Goal: Task Accomplishment & Management: Complete application form

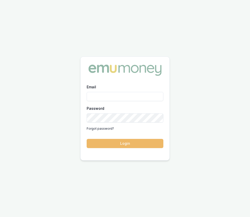
type input "Eujin.ooi@emumoney.com.au"
click at [113, 143] on button "Login" at bounding box center [125, 143] width 77 height 9
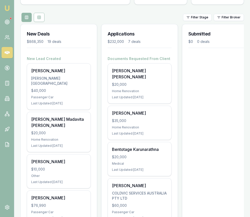
scroll to position [52, 0]
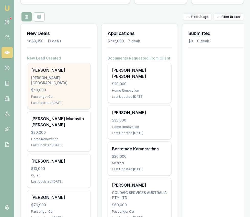
click at [66, 88] on div "$40,000" at bounding box center [58, 90] width 55 height 5
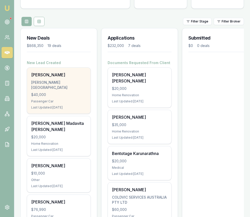
scroll to position [0, 0]
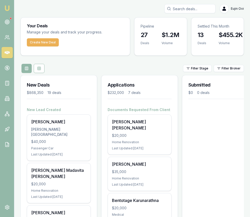
click at [190, 12] on input "Search deals" at bounding box center [189, 8] width 51 height 9
type input "l"
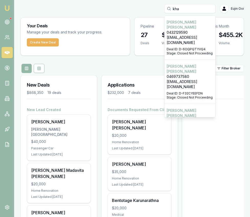
scroll to position [0, 0]
type input "kha"
click at [193, 30] on p "0432129590" at bounding box center [189, 32] width 46 height 5
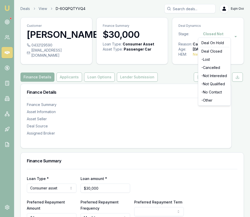
click at [201, 32] on html "Emu Broker Deals View D-6OQPQTYVQ4 Eujin Ooi Toggle Menu Customer Bhalinder Kha…" at bounding box center [125, 108] width 250 height 217
click at [207, 43] on div "Deal On Hold" at bounding box center [214, 43] width 30 height 8
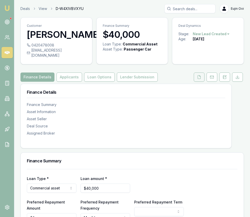
click at [194, 82] on button at bounding box center [199, 77] width 11 height 9
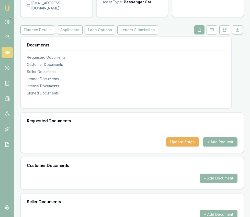
scroll to position [40, 0]
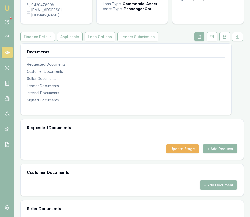
click at [226, 153] on button "+ Add Request" at bounding box center [220, 148] width 34 height 9
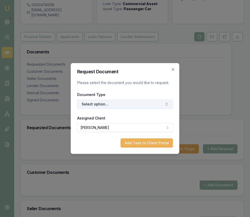
click at [120, 105] on button "Select option..." at bounding box center [125, 104] width 96 height 9
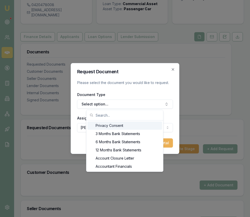
click at [121, 126] on div "Privacy Consent" at bounding box center [124, 126] width 75 height 8
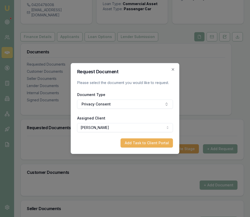
click at [149, 148] on div "Request Document Please select the document you would like to request. Document…" at bounding box center [125, 108] width 108 height 91
click at [149, 146] on button "Add Task to Client Portal" at bounding box center [146, 142] width 52 height 9
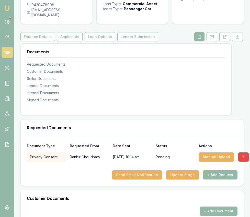
click at [159, 143] on div "Document Type Requested From Date Sent Status Actions" at bounding box center [132, 143] width 210 height 14
click at [213, 186] on div "Document Type Requested From Date Sent Status Actions Privacy Consent Ranbir Ch…" at bounding box center [132, 161] width 223 height 50
click at [213, 179] on button "+ Add Request" at bounding box center [220, 174] width 34 height 9
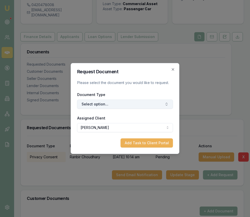
click at [137, 104] on button "Select option..." at bounding box center [125, 104] width 96 height 9
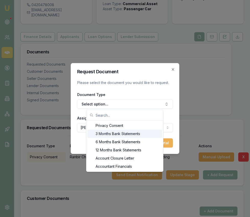
click at [137, 135] on div "3 Months Bank Statements" at bounding box center [124, 134] width 75 height 8
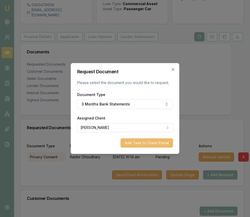
click at [143, 142] on button "Add Task to Client Portal" at bounding box center [146, 142] width 52 height 9
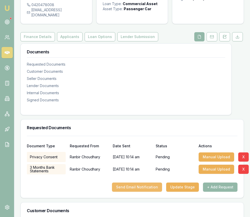
click at [153, 192] on button "Send Email Notification" at bounding box center [137, 187] width 50 height 9
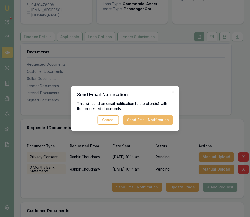
click at [146, 122] on button "Send Email Notification" at bounding box center [148, 119] width 50 height 9
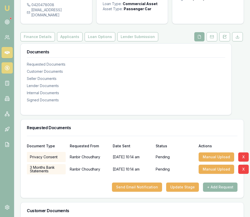
click at [6, 68] on icon at bounding box center [7, 68] width 2 height 2
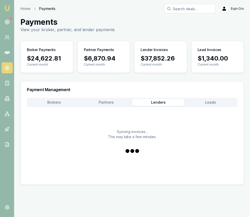
click at [163, 100] on button "Lenders" at bounding box center [158, 102] width 52 height 7
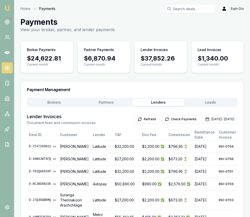
click at [202, 100] on button "Leads" at bounding box center [210, 102] width 52 height 7
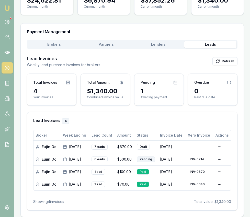
scroll to position [59, 0]
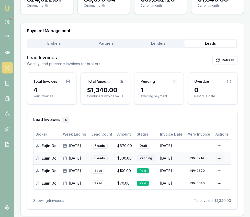
click at [217, 158] on html "Emu Broker Home Payments Eujin Ooi Toggle Menu Payments View your broker, partn…" at bounding box center [125, 49] width 250 height 217
click at [209, 166] on div "View PDF" at bounding box center [207, 169] width 32 height 8
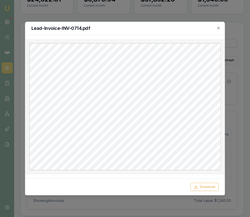
scroll to position [62, 0]
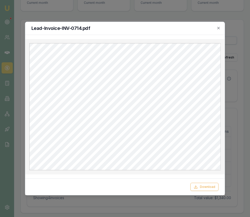
click at [218, 29] on icon "button" at bounding box center [218, 28] width 2 height 2
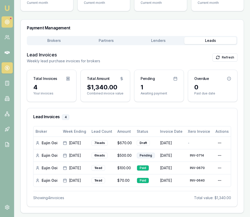
click at [8, 22] on circle at bounding box center [7, 22] width 3 height 3
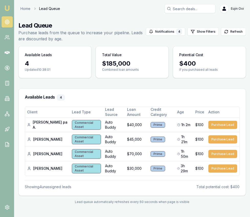
click at [8, 7] on img at bounding box center [7, 8] width 6 height 6
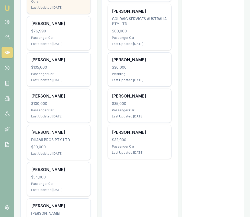
scroll to position [226, 0]
click at [50, 59] on div "Brad Jackson $105,000 Passenger Car Last Updated: 4 days ago" at bounding box center [58, 69] width 63 height 34
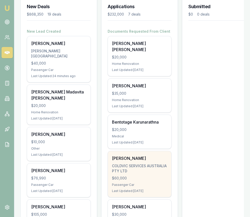
scroll to position [78, 0]
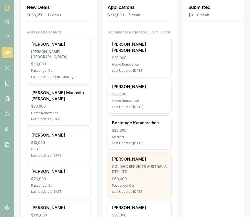
click at [143, 156] on div "[PERSON_NAME]" at bounding box center [139, 159] width 55 height 6
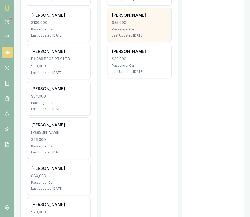
scroll to position [307, 0]
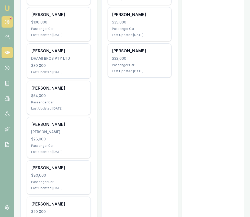
click at [6, 23] on icon at bounding box center [7, 21] width 5 height 5
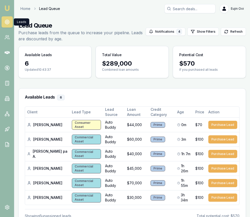
click at [9, 8] on img at bounding box center [7, 8] width 6 height 6
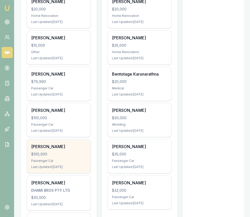
scroll to position [177, 0]
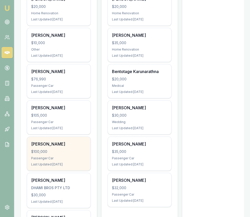
click at [74, 149] on div "$100,000" at bounding box center [58, 151] width 55 height 5
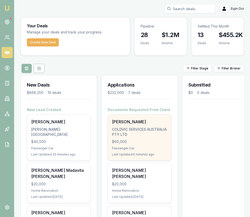
scroll to position [3, 0]
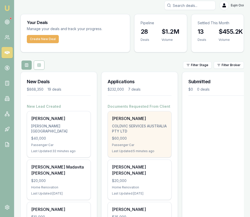
click at [140, 134] on div "COLDVIC SERVICES AUSTRALIA PTY LTD" at bounding box center [139, 129] width 55 height 10
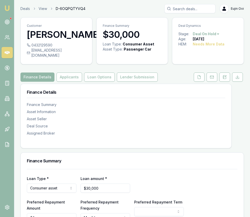
click at [99, 82] on button "Loan Options" at bounding box center [99, 77] width 31 height 9
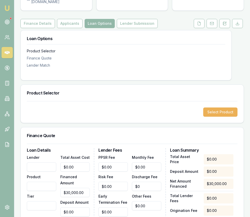
scroll to position [61, 0]
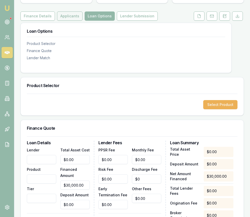
click at [67, 21] on button "Applicants" at bounding box center [70, 15] width 26 height 9
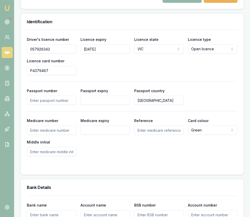
scroll to position [413, 0]
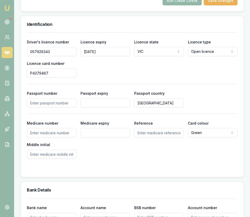
click at [170, 4] on button "Run Credit Check" at bounding box center [181, 0] width 39 height 9
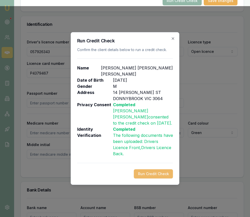
click at [148, 169] on button "Run Credit Check" at bounding box center [153, 173] width 39 height 9
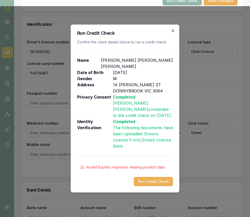
click at [172, 33] on icon "button" at bounding box center [173, 31] width 4 height 4
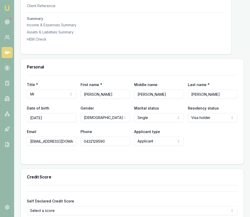
scroll to position [184, 0]
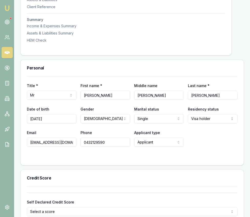
click at [154, 100] on input "Singh" at bounding box center [159, 95] width 50 height 9
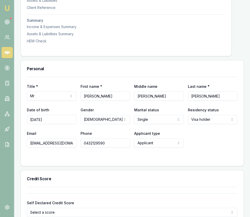
click at [154, 101] on input "Singh" at bounding box center [159, 95] width 50 height 9
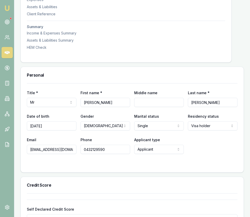
scroll to position [0, 0]
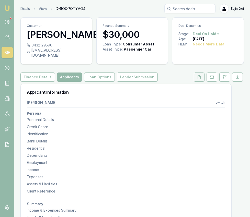
click at [202, 82] on button at bounding box center [199, 77] width 11 height 9
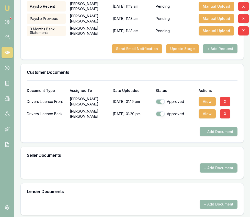
scroll to position [192, 0]
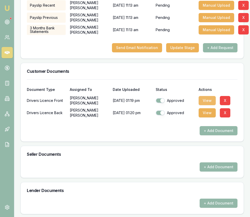
click at [204, 105] on button "View" at bounding box center [206, 100] width 17 height 9
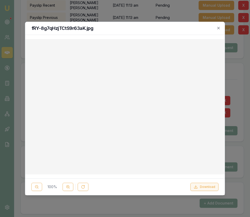
click at [196, 184] on button "Download" at bounding box center [204, 187] width 28 height 8
click at [231, 144] on div at bounding box center [125, 108] width 250 height 217
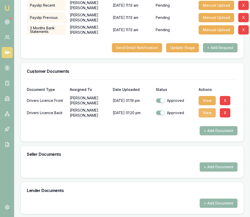
click at [206, 114] on button "View" at bounding box center [206, 112] width 17 height 9
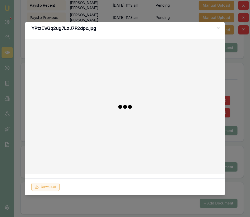
click at [41, 187] on button "Download" at bounding box center [45, 187] width 28 height 8
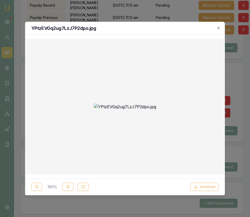
click at [219, 28] on icon "button" at bounding box center [218, 28] width 4 height 4
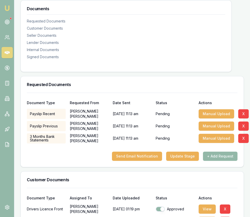
scroll to position [0, 0]
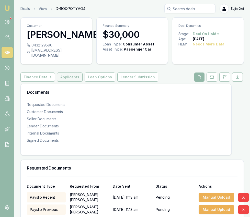
click at [71, 82] on button "Applicants" at bounding box center [70, 77] width 26 height 9
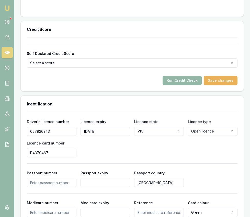
scroll to position [357, 0]
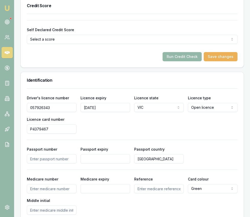
click at [88, 112] on input "07/04/2035" at bounding box center [105, 107] width 50 height 9
type input "q"
type input "16/06/2028"
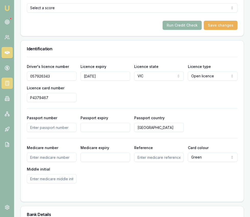
scroll to position [389, 0]
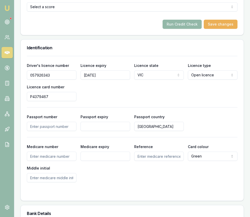
click at [61, 80] on input "057926343" at bounding box center [52, 74] width 50 height 9
type input "24990744"
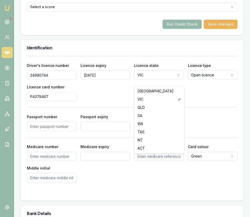
select select "[GEOGRAPHIC_DATA]"
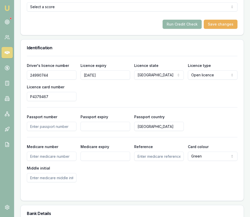
click at [63, 101] on input "P4379467" at bounding box center [52, 96] width 50 height 9
type input "2061990152"
click at [183, 29] on button "Run Credit Check" at bounding box center [181, 24] width 39 height 9
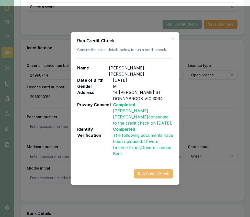
click at [159, 171] on button "Run Credit Check" at bounding box center [153, 173] width 39 height 9
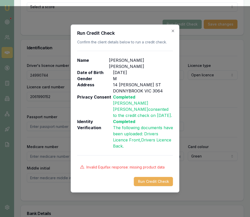
click at [171, 32] on icon "button" at bounding box center [173, 31] width 4 height 4
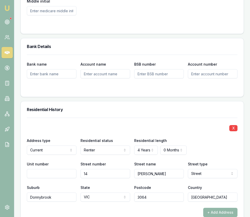
scroll to position [575, 0]
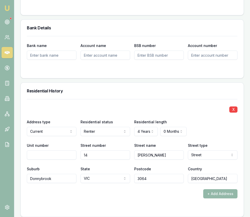
click at [102, 158] on input "14" at bounding box center [105, 154] width 50 height 9
type input "5"
type input "Sierra"
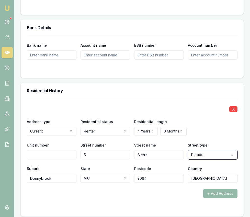
select select "Place"
type input "Baulkham Hills"
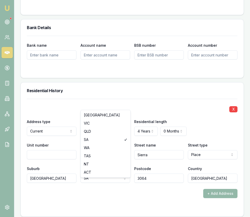
select select "[GEOGRAPHIC_DATA]"
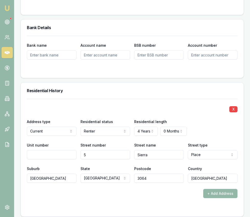
click at [160, 183] on input "3064" at bounding box center [159, 178] width 50 height 9
type input "2153"
click at [195, 198] on div "+ Add Address" at bounding box center [132, 193] width 210 height 9
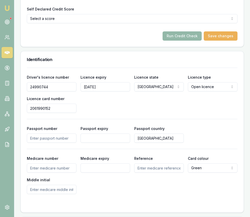
scroll to position [365, 0]
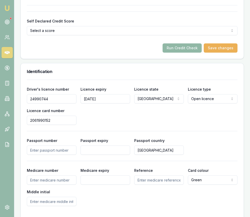
click at [181, 53] on button "Run Credit Check" at bounding box center [181, 47] width 39 height 9
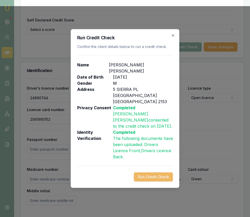
click at [155, 172] on button "Run Credit Check" at bounding box center [153, 176] width 39 height 9
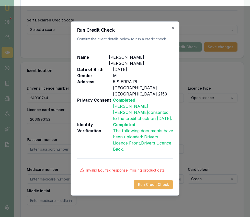
click at [173, 30] on icon "button" at bounding box center [173, 28] width 4 height 4
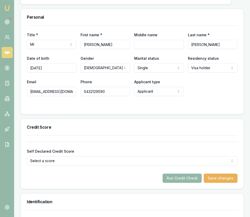
scroll to position [235, 0]
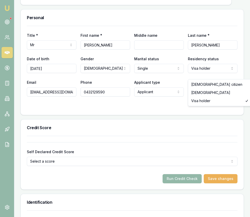
select select "AUSTRALIAN_CITIZEN"
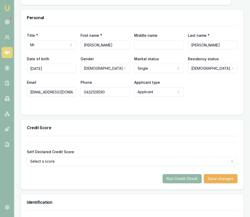
click at [160, 50] on input "Middle name" at bounding box center [159, 44] width 50 height 9
type input "Singh"
click at [120, 109] on div at bounding box center [132, 107] width 210 height 4
click at [176, 182] on button "Run Credit Check" at bounding box center [181, 178] width 39 height 9
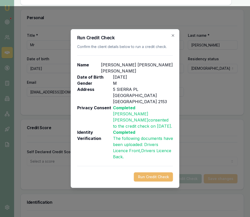
click at [157, 172] on button "Run Credit Check" at bounding box center [153, 176] width 39 height 9
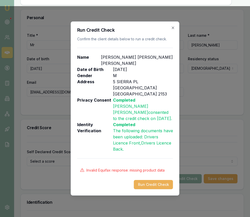
click at [174, 30] on icon "button" at bounding box center [173, 28] width 4 height 4
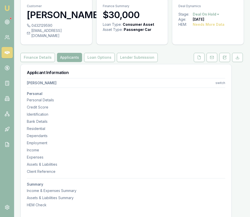
scroll to position [0, 0]
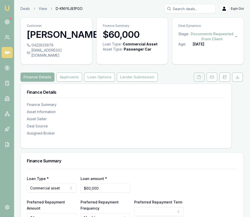
click at [196, 74] on button at bounding box center [199, 77] width 11 height 9
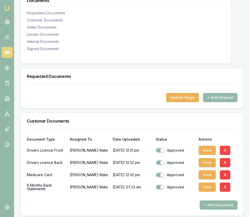
scroll to position [89, 0]
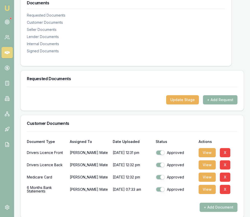
click at [224, 95] on button "+ Add Request" at bounding box center [220, 99] width 34 height 9
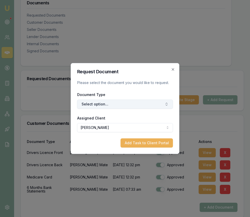
click at [115, 104] on button "Select option..." at bounding box center [125, 104] width 96 height 9
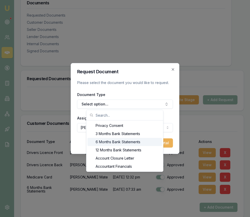
click at [114, 140] on div "6 Months Bank Statements" at bounding box center [124, 142] width 75 height 8
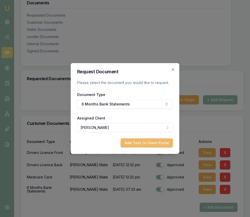
click at [139, 146] on button "Add Task to Client Portal" at bounding box center [146, 142] width 52 height 9
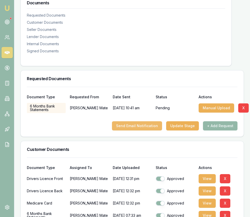
click at [140, 124] on button "Send Email Notification" at bounding box center [137, 125] width 50 height 9
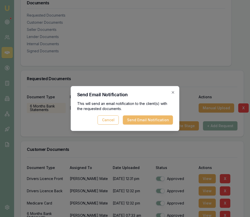
click at [141, 119] on button "Send Email Notification" at bounding box center [148, 119] width 50 height 9
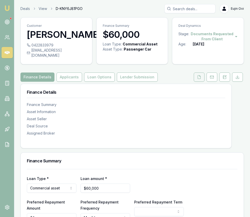
click at [200, 74] on button at bounding box center [199, 77] width 11 height 9
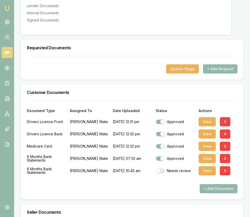
scroll to position [157, 0]
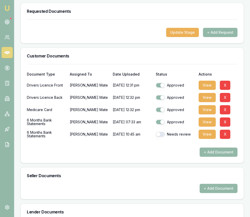
click at [163, 132] on button "button" at bounding box center [159, 134] width 9 height 5
checkbox input "true"
click at [202, 130] on button "View" at bounding box center [206, 134] width 17 height 9
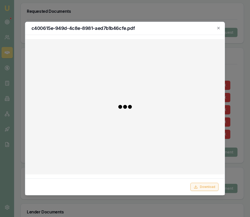
click at [205, 186] on button "Download" at bounding box center [204, 187] width 28 height 8
click at [238, 137] on div at bounding box center [125, 108] width 250 height 217
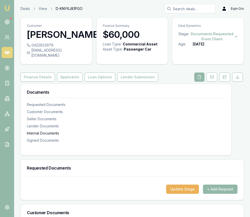
scroll to position [3, 0]
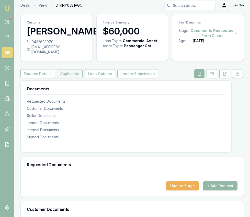
click at [69, 69] on button "Applicants" at bounding box center [70, 73] width 26 height 9
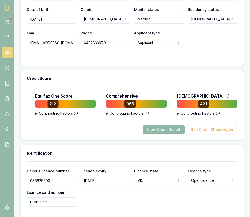
click at [166, 125] on button "View Credit Report" at bounding box center [164, 129] width 42 height 9
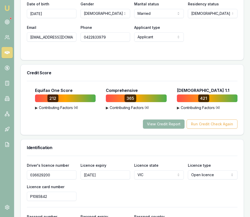
scroll to position [296, 0]
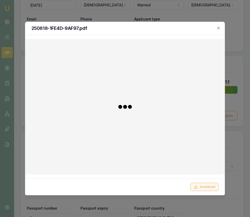
click at [209, 186] on button "Download" at bounding box center [204, 187] width 28 height 8
click at [245, 85] on div at bounding box center [125, 108] width 250 height 217
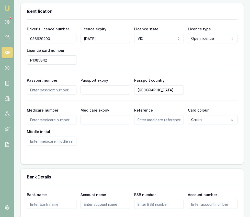
scroll to position [422, 0]
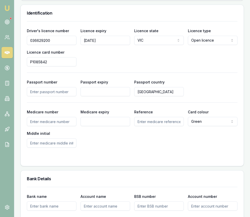
click at [63, 118] on input "Medicare number" at bounding box center [52, 121] width 50 height 9
type input "3265214632"
type input "10/2027"
type input "1"
type input "2"
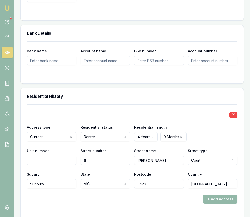
scroll to position [568, 0]
type input "M"
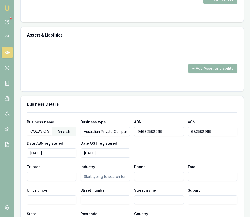
scroll to position [768, 0]
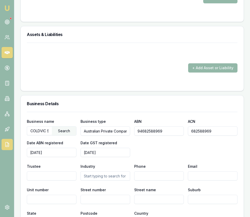
type input "J"
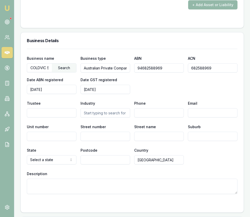
scroll to position [832, 0]
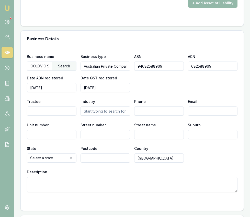
click at [100, 108] on input "text" at bounding box center [105, 110] width 50 height 9
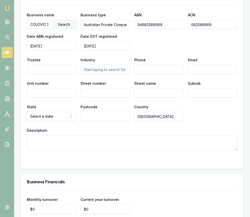
scroll to position [874, 0]
click at [69, 141] on textarea "Description" at bounding box center [132, 142] width 210 height 15
paste textarea "https://coldvic.com.au/"
type textarea "https://coldvic.com.au/"
click at [163, 66] on input "Phone" at bounding box center [159, 69] width 50 height 9
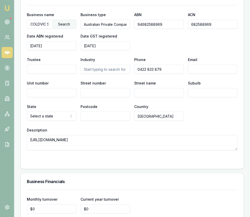
type input "0422 833 879"
click at [192, 65] on input "Email" at bounding box center [213, 69] width 50 height 9
type input "[EMAIL_ADDRESS][DOMAIN_NAME]"
click at [206, 104] on div "State Select a state NSW VIC QLD SA WA TAS NT ACT Postcode Country Australia" at bounding box center [132, 111] width 210 height 17
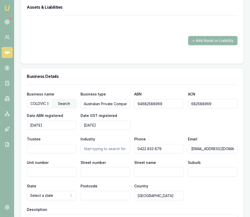
scroll to position [799, 0]
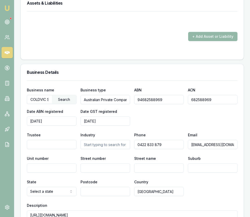
click at [90, 164] on input "Street number" at bounding box center [105, 167] width 50 height 9
type input "6"
click at [140, 163] on input "Street name" at bounding box center [159, 167] width 50 height 9
type input "Mcgill Court"
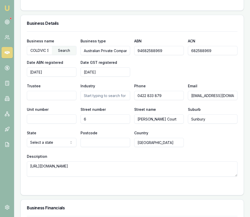
scroll to position [849, 0]
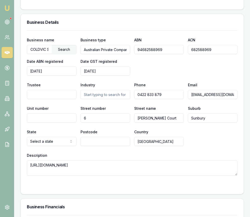
type input "Sunbury"
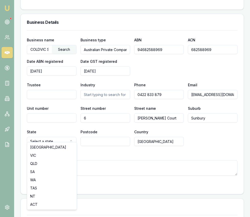
select select "VIC"
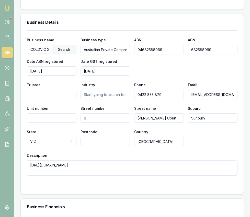
click at [93, 139] on input "Postcode" at bounding box center [105, 141] width 50 height 9
type input "3429"
click at [64, 105] on div "Unit number" at bounding box center [52, 113] width 50 height 17
click at [66, 91] on input "Trustee" at bounding box center [52, 94] width 50 height 9
type input "A"
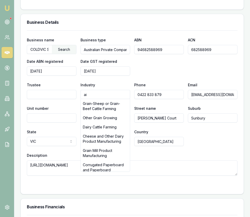
type input "a"
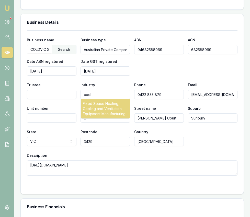
click at [96, 104] on div "Fixed Space Heating, Cooling and Ventilation Equipment Manufacturing" at bounding box center [105, 108] width 49 height 19
type input "Fixed Space Heating, Cooling and Ventilation Equipment Manufacturing"
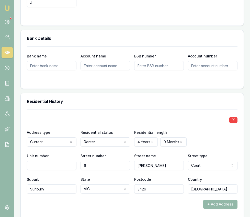
scroll to position [559, 0]
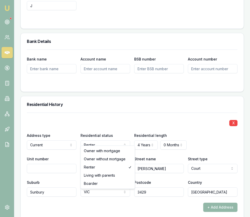
select select "OWNER_WITH_MORTGAGE"
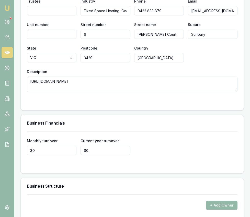
scroll to position [931, 0]
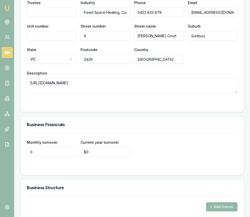
click at [49, 150] on input "0" at bounding box center [52, 151] width 50 height 9
click at [49, 149] on input "0" at bounding box center [52, 151] width 50 height 9
type input "$90,000"
type input "$1,200,000"
click at [78, 159] on form "Monthly turnover $90,000 Current year turnover $1,200,000" at bounding box center [132, 151] width 210 height 36
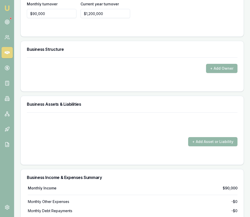
scroll to position [1074, 0]
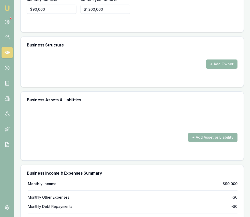
click at [216, 59] on button "+ Add Owner" at bounding box center [221, 63] width 31 height 9
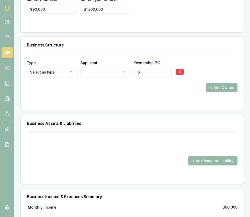
click at [214, 83] on button "+ Add Owner" at bounding box center [221, 87] width 31 height 9
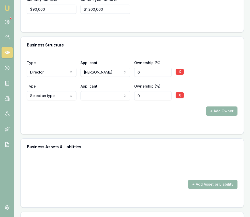
select select "SHAREHOLDER"
click at [144, 93] on input "0" at bounding box center [152, 95] width 37 height 9
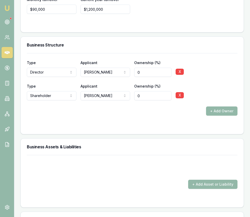
click at [144, 93] on input "0" at bounding box center [152, 95] width 37 height 9
type input "0100"
click at [144, 107] on div "+ Add Owner" at bounding box center [132, 110] width 210 height 9
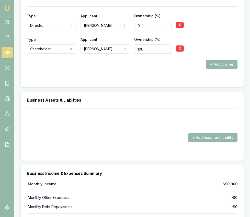
scroll to position [1122, 0]
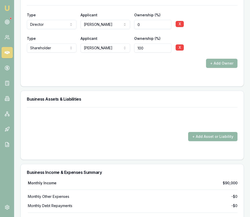
click at [196, 132] on button "+ Add Asset or Liability" at bounding box center [212, 136] width 49 height 9
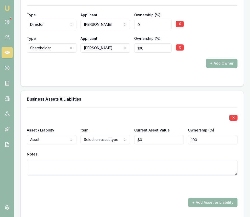
click at [142, 135] on input "0" at bounding box center [159, 139] width 50 height 9
type input "$800,000"
click at [148, 182] on div at bounding box center [132, 186] width 210 height 8
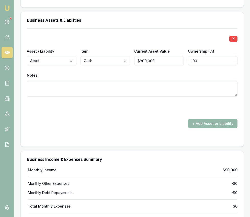
scroll to position [1204, 0]
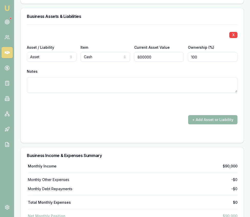
drag, startPoint x: 143, startPoint y: 53, endPoint x: 151, endPoint y: 51, distance: 7.9
click at [143, 53] on input "800000" at bounding box center [159, 56] width 50 height 9
type input "$80,000"
click at [166, 117] on div "+ Add Asset or Liability" at bounding box center [132, 119] width 210 height 9
click at [209, 115] on button "+ Add Asset or Liability" at bounding box center [212, 119] width 49 height 9
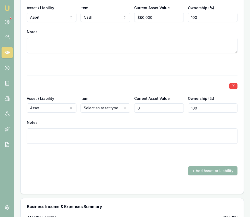
type input "$0"
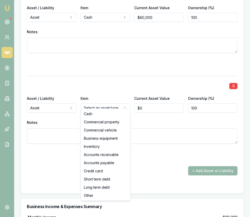
select select "COMMERCIAL_VEHICLE"
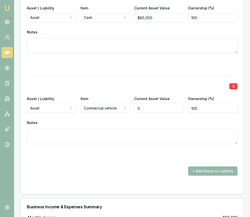
click at [141, 104] on input "0" at bounding box center [159, 108] width 50 height 9
type input "1"
type input "$30,000"
drag, startPoint x: 155, startPoint y: 167, endPoint x: 151, endPoint y: 160, distance: 8.6
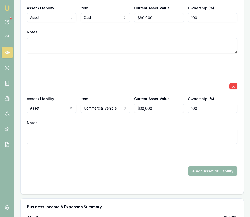
click at [155, 166] on div "+ Add Asset or Liability" at bounding box center [132, 170] width 210 height 9
click at [198, 168] on button "+ Add Asset or Liability" at bounding box center [212, 170] width 49 height 9
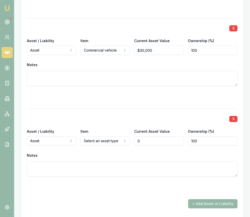
scroll to position [1306, 0]
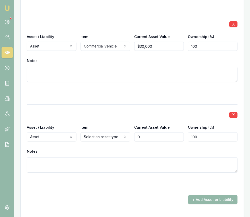
type input "$0"
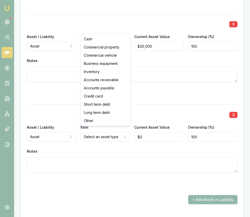
select select "BUSINESS_EQUIPMENT"
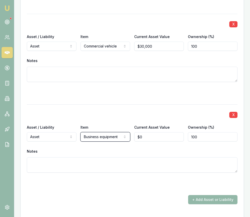
scroll to position [1306, 0]
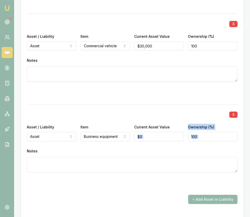
click at [151, 136] on div "X Asset / Liability Asset Asset Liability Item Business equipment Cash Commerci…" at bounding box center [132, 145] width 210 height 82
type input "$120,000"
click at [171, 187] on form "X Asset / Liability Asset Asset Liability Item Cash Cash Commercial property Co…" at bounding box center [132, 69] width 210 height 293
click at [202, 195] on button "+ Add Asset or Liability" at bounding box center [212, 199] width 49 height 9
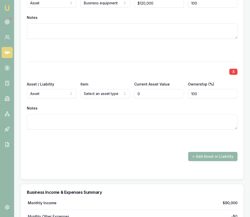
scroll to position [1443, 0]
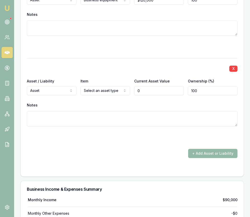
type input "$0"
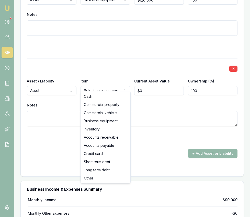
select select "INVENTORY"
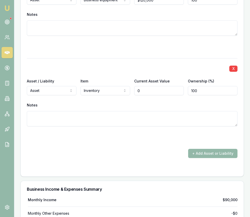
click at [143, 86] on input "0" at bounding box center [159, 90] width 50 height 9
type input "$55,000"
click at [163, 134] on div at bounding box center [132, 136] width 210 height 8
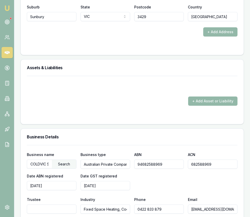
scroll to position [724, 0]
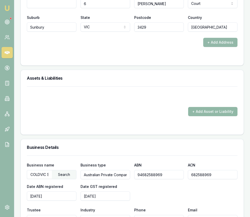
click at [199, 109] on button "+ Add Asset or Liability" at bounding box center [212, 111] width 49 height 9
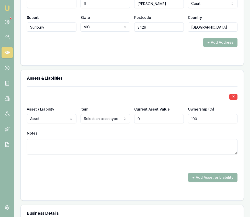
type input "$0"
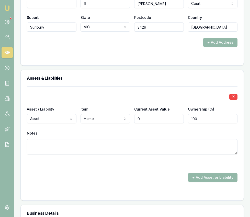
click at [164, 114] on input "0" at bounding box center [159, 118] width 50 height 9
type input "$800,000"
click at [170, 190] on div at bounding box center [132, 192] width 210 height 4
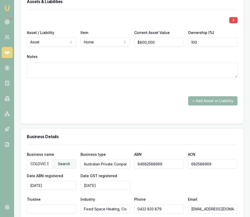
scroll to position [802, 0]
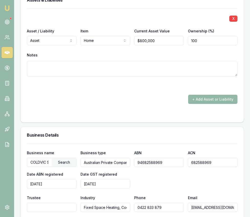
click at [204, 97] on button "+ Add Asset or Liability" at bounding box center [212, 99] width 49 height 9
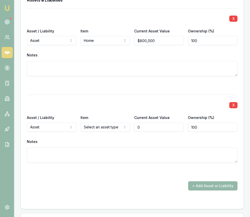
type input "$0"
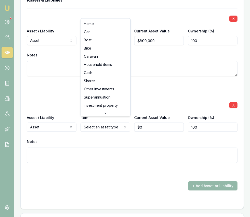
select select "HOUSEHOLD_ITEMS"
drag, startPoint x: 103, startPoint y: 66, endPoint x: 107, endPoint y: 68, distance: 4.6
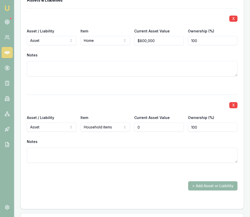
click at [150, 125] on input "0" at bounding box center [159, 127] width 50 height 9
type input "$110,000"
drag, startPoint x: 174, startPoint y: 167, endPoint x: 190, endPoint y: 173, distance: 17.0
click at [174, 169] on div at bounding box center [132, 172] width 210 height 6
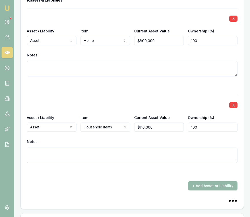
drag, startPoint x: 203, startPoint y: 180, endPoint x: 185, endPoint y: 174, distance: 19.2
click at [203, 181] on button "+ Add Asset or Liability" at bounding box center [212, 185] width 49 height 9
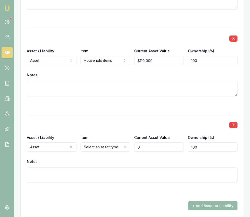
scroll to position [879, 0]
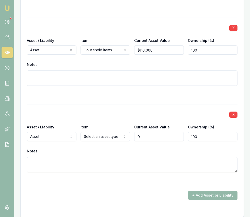
type input "$0"
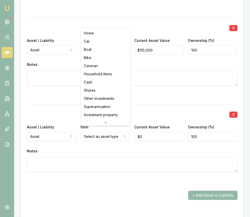
select select "SUPERANNUATION"
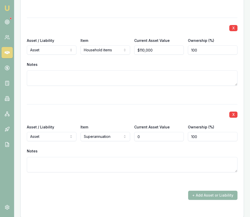
click at [141, 134] on input "0" at bounding box center [159, 136] width 50 height 9
type input "$55,000"
click at [146, 179] on div at bounding box center [132, 181] width 210 height 6
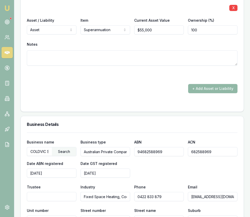
scroll to position [987, 0]
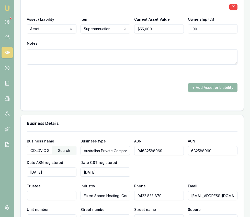
click at [200, 83] on button "+ Add Asset or Liability" at bounding box center [212, 87] width 49 height 9
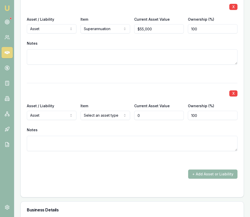
type input "$0"
select select "LIABILITY"
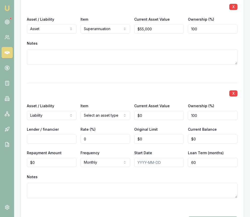
click at [149, 111] on input "0" at bounding box center [159, 115] width 50 height 9
type input "$800,000"
click at [73, 134] on input "Lender / financier" at bounding box center [52, 138] width 50 height 9
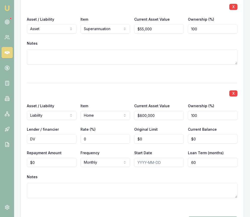
type input "D"
type input "Advantedge"
type input "0"
type input "$507,000"
type input "0"
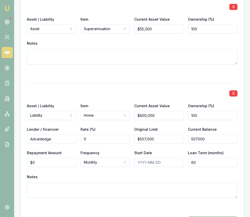
type input "$507,000"
type input "0"
type input "$3,400"
type input "0360"
click at [89, 198] on div "X Asset / Liability Liability Asset Liability Item Home Home Car Boat Bike Cara…" at bounding box center [132, 146] width 210 height 127
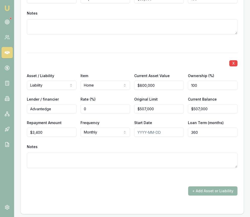
scroll to position [1027, 0]
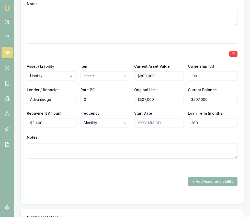
click at [210, 179] on button "+ Add Asset or Liability" at bounding box center [212, 181] width 49 height 9
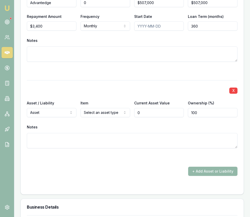
scroll to position [1125, 0]
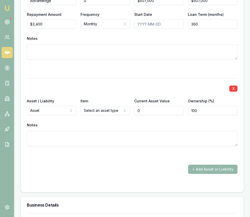
type input "$0"
select select "LIABILITY"
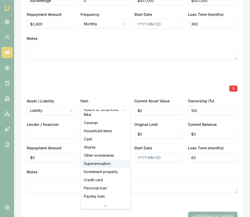
scroll to position [33, 0]
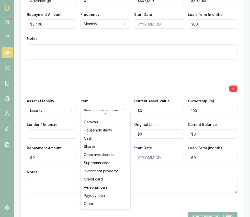
select select "CREDIT_CARD"
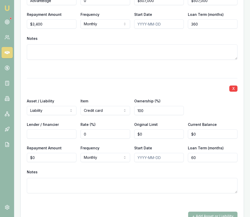
click at [61, 129] on input "Lender / financier" at bounding box center [52, 133] width 50 height 9
type input "Latitude"
type input "$6,000"
type input "$2,000"
click at [52, 155] on input "0" at bounding box center [52, 157] width 50 height 9
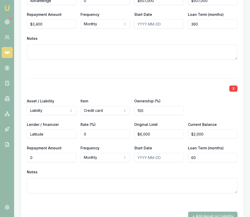
scroll to position [1125, 0]
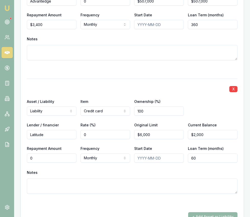
click at [51, 155] on input "0" at bounding box center [52, 157] width 50 height 9
type input "$200"
click at [162, 79] on div "X Asset / Liability Liability Asset Liability Item Credit card Home Car Boat Bi…" at bounding box center [132, 142] width 210 height 127
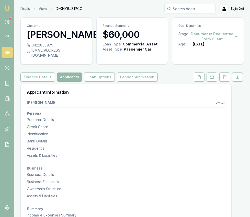
scroll to position [0, 0]
click at [49, 75] on button "Finance Details" at bounding box center [37, 76] width 34 height 9
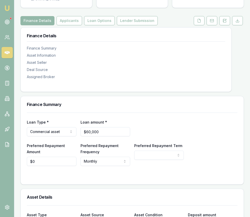
scroll to position [58, 0]
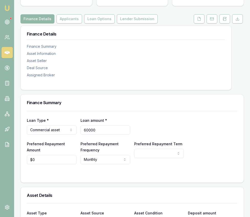
click at [101, 125] on input "60000" at bounding box center [105, 129] width 50 height 9
type input "$74,855"
select select "60"
click at [98, 125] on input "74855.07" at bounding box center [105, 129] width 50 height 9
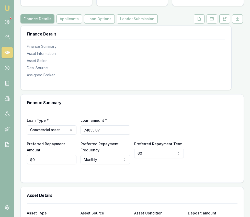
click at [104, 125] on input "74855.07" at bounding box center [105, 129] width 50 height 9
type input "$120,773"
click at [141, 117] on div "Loan Type * Commercial asset Consumer loan Consumer asset Commercial loan Comme…" at bounding box center [132, 125] width 210 height 17
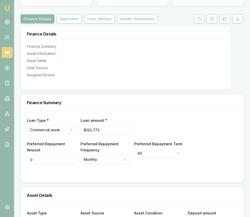
click at [70, 156] on input "0" at bounding box center [52, 159] width 50 height 9
type input "2"
type input "$3,000"
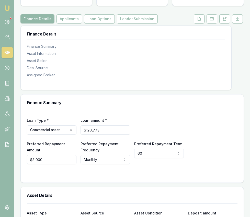
click at [104, 187] on div "Asset Details" at bounding box center [132, 195] width 223 height 16
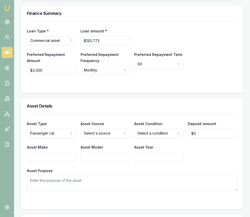
scroll to position [150, 0]
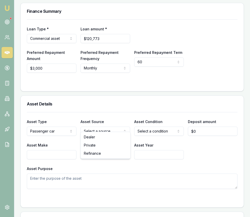
select select "REFINANCE"
select select "USED"
click at [66, 150] on input "Asset Make" at bounding box center [52, 154] width 50 height 9
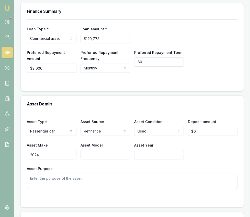
type input "2024"
type input "Ford Everest"
type input "2024"
click at [63, 152] on input "2024" at bounding box center [52, 154] width 50 height 9
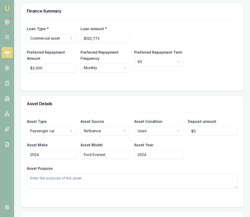
click at [63, 152] on input "2024" at bounding box center [52, 154] width 50 height 9
type input "Ford"
type input "Everest Sport"
click at [58, 175] on textarea "Asset Purpose" at bounding box center [132, 180] width 210 height 15
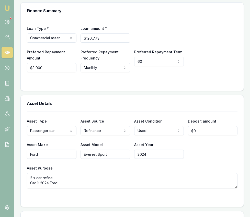
paste textarea "EVEREST SPORT (4WD) UB MY24 4D WAGON DIESEL TURBO"
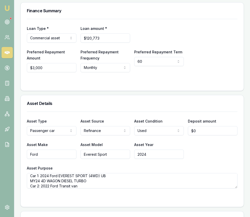
type textarea "2 x car refine. Car 1: 2024 Ford EVEREST SPORT (4WD) UB MY24 4D WAGON DIESEL TU…"
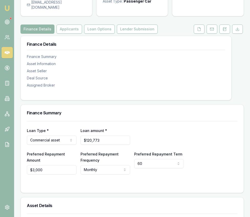
scroll to position [0, 0]
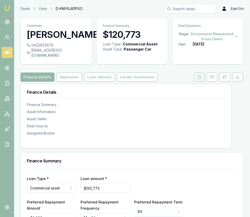
click at [200, 75] on icon at bounding box center [199, 77] width 4 height 4
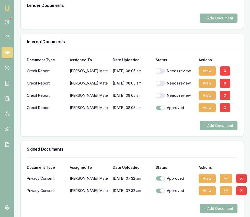
scroll to position [364, 0]
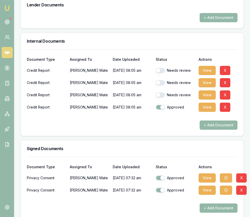
drag, startPoint x: 159, startPoint y: 87, endPoint x: 163, endPoint y: 79, distance: 8.7
click at [159, 90] on div "Needs review" at bounding box center [174, 95] width 39 height 10
click at [162, 80] on button "button" at bounding box center [159, 82] width 9 height 5
checkbox input "true"
click at [161, 92] on button "button" at bounding box center [159, 94] width 9 height 5
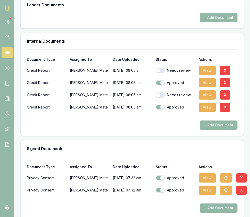
checkbox input "true"
drag, startPoint x: 160, startPoint y: 65, endPoint x: 162, endPoint y: 74, distance: 8.5
click at [160, 68] on button "button" at bounding box center [159, 70] width 9 height 5
checkbox input "true"
click at [208, 173] on button "View" at bounding box center [206, 177] width 17 height 9
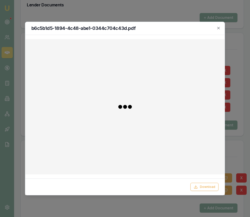
click at [209, 179] on div "Download" at bounding box center [124, 186] width 199 height 17
click at [209, 185] on button "Download" at bounding box center [204, 187] width 28 height 8
click at [232, 161] on div at bounding box center [125, 108] width 250 height 217
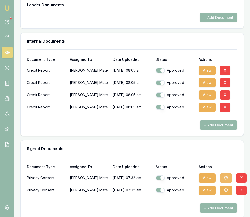
click at [230, 173] on button "button" at bounding box center [226, 177] width 12 height 9
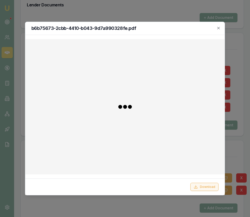
click at [213, 187] on button "Download" at bounding box center [204, 187] width 28 height 8
click at [218, 29] on icon "button" at bounding box center [218, 28] width 4 height 4
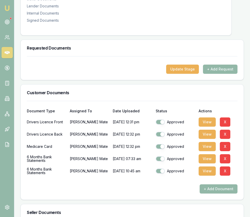
scroll to position [0, 0]
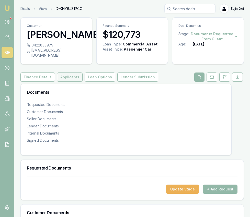
click at [73, 73] on button "Applicants" at bounding box center [70, 77] width 26 height 9
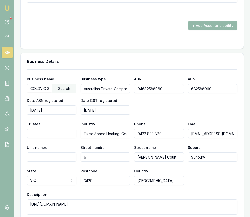
scroll to position [1316, 0]
click at [43, 85] on input "COLDVIC SERVICES AUSTRALIA PTY LTD" at bounding box center [39, 89] width 25 height 8
click at [148, 85] on input "94682588969" at bounding box center [159, 88] width 50 height 9
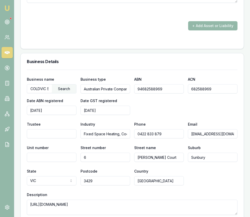
click at [148, 85] on input "94682588969" at bounding box center [159, 88] width 50 height 9
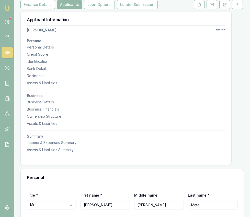
scroll to position [0, 0]
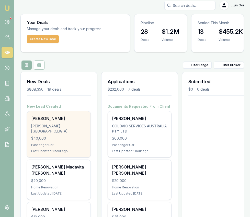
click at [78, 120] on div "Ranbir Choudhary" at bounding box center [58, 118] width 55 height 6
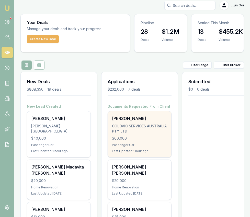
click at [140, 130] on div "COLDVIC SERVICES AUSTRALIA PTY LTD" at bounding box center [139, 129] width 55 height 10
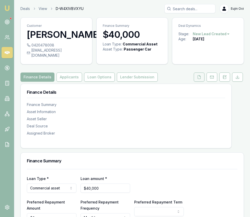
click at [195, 82] on button at bounding box center [199, 77] width 11 height 9
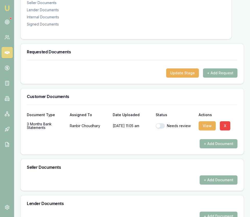
scroll to position [113, 0]
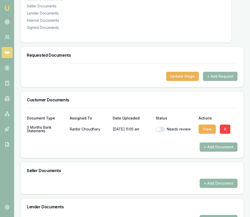
click at [163, 132] on button "button" at bounding box center [159, 129] width 9 height 5
checkbox input "true"
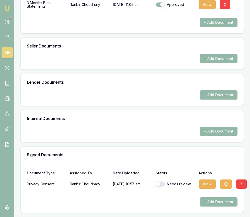
scroll to position [243, 0]
click at [160, 185] on button "button" at bounding box center [159, 184] width 9 height 5
checkbox input "true"
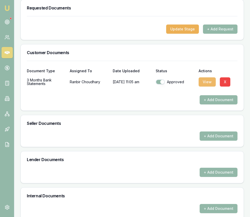
scroll to position [158, 0]
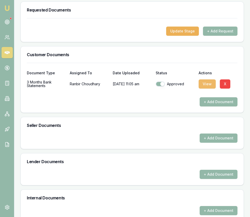
click at [206, 88] on button "View" at bounding box center [206, 83] width 17 height 9
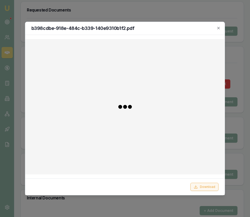
click at [206, 185] on button "Download" at bounding box center [204, 187] width 28 height 8
click at [219, 29] on icon "button" at bounding box center [218, 28] width 2 height 2
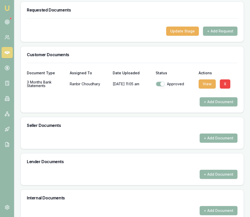
scroll to position [0, 0]
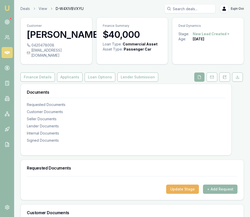
drag, startPoint x: 76, startPoint y: 45, endPoint x: 29, endPoint y: 36, distance: 48.1
click at [29, 36] on h3 "[PERSON_NAME]" at bounding box center [56, 34] width 59 height 10
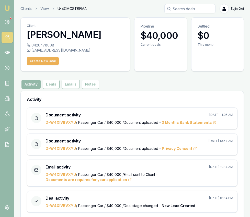
drag, startPoint x: 33, startPoint y: 37, endPoint x: 93, endPoint y: 34, distance: 60.6
click at [93, 34] on div "Clients View U-4CMCSTBFMA [PERSON_NAME] Toggle Menu Client [PERSON_NAME] 042047…" at bounding box center [131, 113] width 235 height 219
drag, startPoint x: 104, startPoint y: 34, endPoint x: 29, endPoint y: 34, distance: 75.6
click at [29, 34] on h3 "[PERSON_NAME]" at bounding box center [75, 34] width 97 height 10
copy h3 "[PERSON_NAME]"
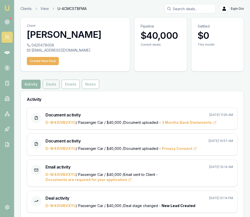
click at [47, 83] on button "Deals" at bounding box center [51, 84] width 17 height 9
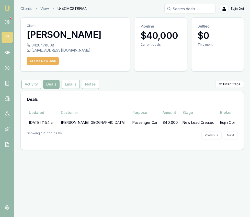
click at [59, 120] on td "29/09/25, 11:54 am" at bounding box center [43, 122] width 32 height 9
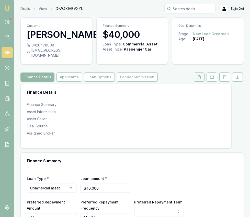
click at [198, 79] on icon at bounding box center [199, 77] width 4 height 4
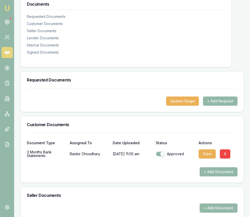
scroll to position [95, 0]
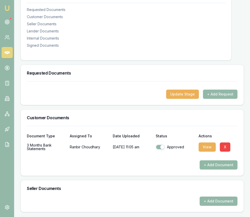
click at [211, 169] on button "+ Add Document" at bounding box center [218, 164] width 38 height 9
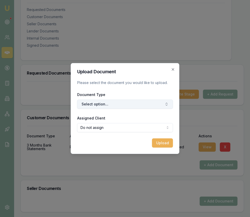
click at [146, 105] on button "Select option..." at bounding box center [125, 104] width 96 height 9
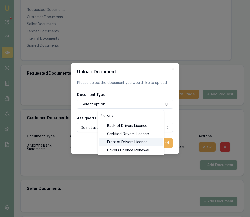
type input "driv"
click at [140, 141] on div "Front of Drivers Licence" at bounding box center [131, 142] width 64 height 8
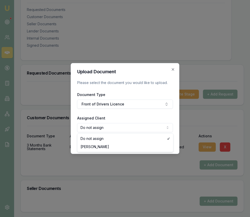
click at [140, 122] on body "Emu Broker Deals View D-W4XIVBVXYU Eujin Ooi Toggle Menu Customer Ranbir Choudh…" at bounding box center [125, 13] width 250 height 217
select select "U-4CMCSTBFMA"
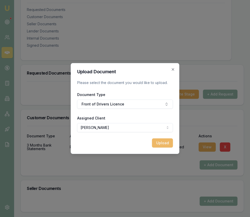
click at [162, 143] on button "Upload" at bounding box center [162, 142] width 21 height 9
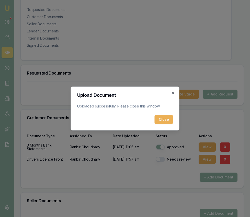
click at [161, 122] on button "Close" at bounding box center [163, 119] width 18 height 9
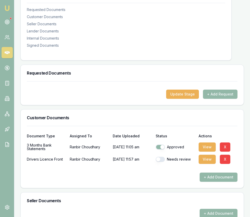
click at [161, 162] on button "button" at bounding box center [159, 159] width 9 height 5
checkbox input "true"
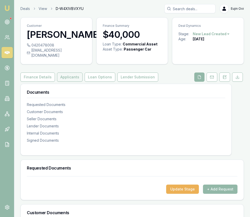
click at [64, 78] on button "Applicants" at bounding box center [70, 77] width 26 height 9
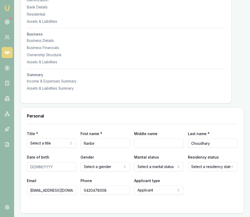
scroll to position [156, 0]
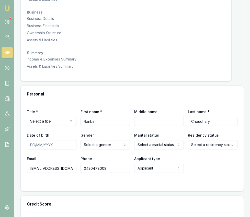
click at [31, 149] on input "Date of birth" at bounding box center [52, 144] width 50 height 9
type input "07/07/1991"
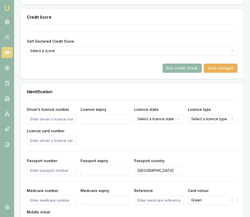
scroll to position [344, 0]
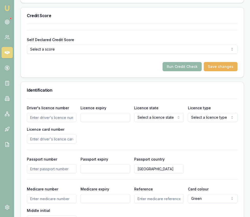
click at [63, 122] on input "Driver's licence number" at bounding box center [52, 117] width 50 height 9
type input "7090403"
click at [122, 122] on input "Licence expiry" at bounding box center [105, 117] width 50 height 9
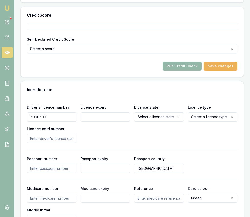
scroll to position [349, 0]
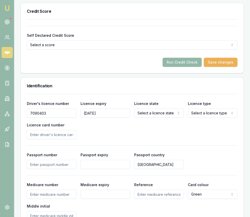
type input "27/02/2030"
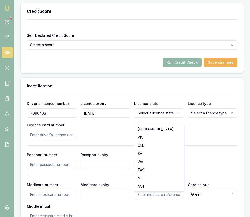
select select "WA"
drag, startPoint x: 156, startPoint y: 161, endPoint x: 176, endPoint y: 148, distance: 24.6
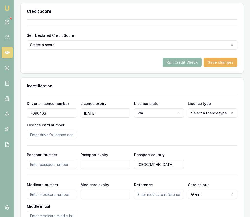
select select "OPEN_LICENCE"
click at [63, 139] on input "Licence card number" at bounding box center [52, 134] width 50 height 9
type input "H043163823"
click at [143, 136] on div "Driver's licence number 7090403 Licence expiry 27/02/2030 Licence state WA NSW …" at bounding box center [132, 119] width 210 height 39
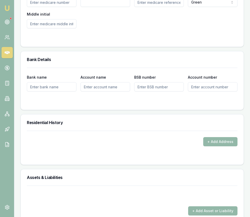
scroll to position [540, 0]
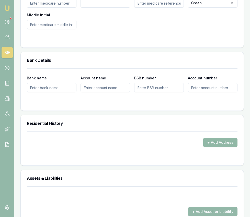
click at [222, 147] on button "+ Add Address" at bounding box center [220, 142] width 34 height 9
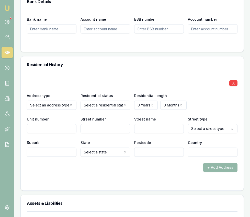
scroll to position [605, 0]
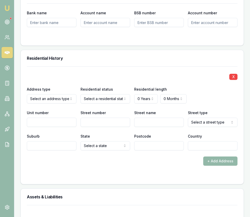
drag, startPoint x: 63, startPoint y: 114, endPoint x: 66, endPoint y: 113, distance: 2.6
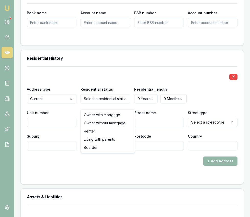
select select "RENTER"
drag, startPoint x: 103, startPoint y: 133, endPoint x: 106, endPoint y: 129, distance: 4.9
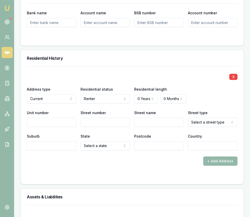
click at [146, 137] on div "X Address type Current Current Previous Residential status Renter Owner with mo…" at bounding box center [132, 108] width 210 height 84
click at [98, 127] on input "Street number" at bounding box center [105, 122] width 50 height 9
type input "26"
type input "Marden"
select select "Grange"
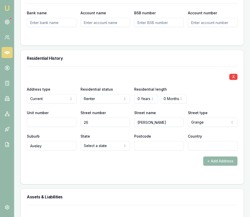
type input "Aveley"
select select "WA"
type input "6069"
click at [191, 149] on input "Country" at bounding box center [213, 145] width 50 height 9
type input "Australia"
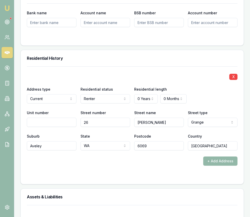
click at [129, 177] on form "X Address type Current Current Previous Residential status Renter Owner with mo…" at bounding box center [132, 122] width 210 height 112
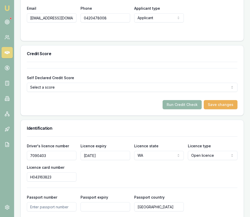
scroll to position [313, 0]
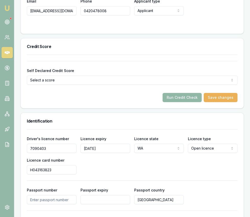
click at [170, 102] on button "Run Credit Check" at bounding box center [181, 97] width 39 height 9
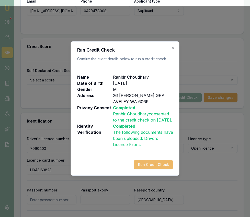
click at [148, 169] on button "Run Credit Check" at bounding box center [153, 164] width 39 height 9
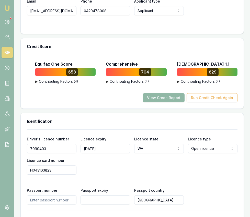
click at [167, 102] on button "View Credit Report" at bounding box center [164, 97] width 42 height 9
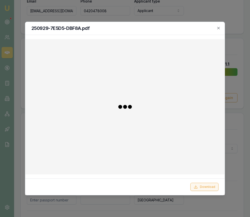
click at [207, 189] on button "Download" at bounding box center [204, 187] width 28 height 8
click at [235, 176] on div at bounding box center [125, 108] width 250 height 217
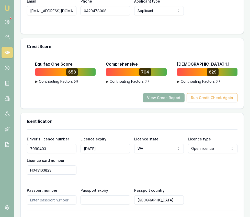
click at [67, 102] on div "View Credit Report Run Credit Check Again" at bounding box center [132, 97] width 210 height 9
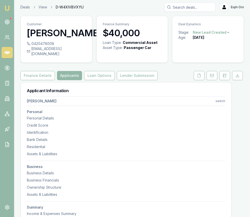
scroll to position [0, 0]
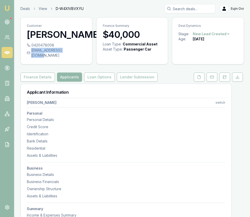
drag, startPoint x: 75, startPoint y: 61, endPoint x: 70, endPoint y: 61, distance: 4.3
click at [70, 58] on div "ranbirc1991@gmail.com" at bounding box center [56, 53] width 59 height 10
copy div "ranbirc1991@gmail.com"
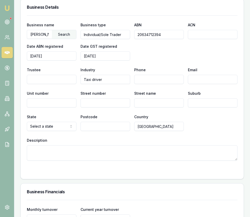
scroll to position [863, 0]
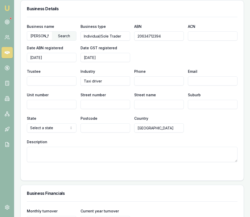
click at [194, 86] on input "Email" at bounding box center [213, 80] width 50 height 9
paste input "ranbirc1991@gmail.com"
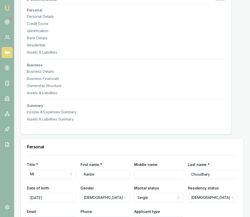
scroll to position [0, 0]
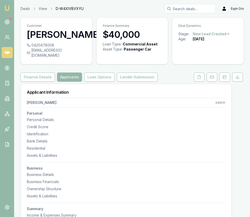
type input "ranbirc1991@gmail.com"
drag, startPoint x: 58, startPoint y: 56, endPoint x: 53, endPoint y: 56, distance: 5.6
click at [53, 48] on div "0420478008" at bounding box center [56, 45] width 59 height 5
copy div "0420478008"
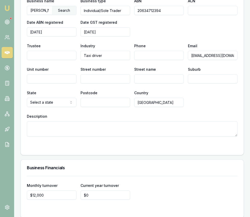
scroll to position [891, 0]
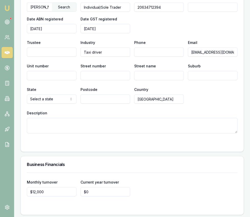
click at [146, 57] on input "Phone" at bounding box center [159, 51] width 50 height 9
paste input "0420 478 008"
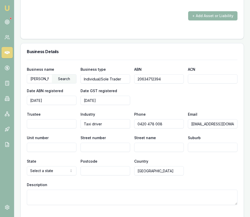
scroll to position [857, 0]
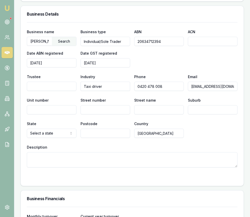
type input "0420 478 008"
click at [97, 114] on input "Street number" at bounding box center [105, 109] width 50 height 9
type input "26"
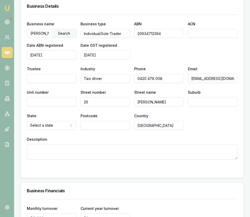
scroll to position [874, 0]
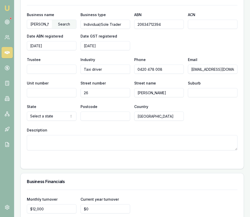
click at [150, 97] on input "Marden" at bounding box center [159, 92] width 50 height 9
type input "Marden Grange"
type input "Aveley"
select select "WA"
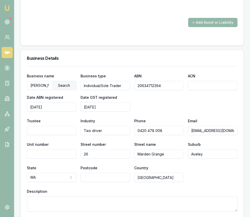
scroll to position [814, 0]
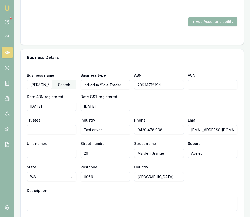
type input "6069"
click at [159, 110] on div "Business name CHOUDHARY, RANBIR Search Business type Individual/Sole Trader ABN…" at bounding box center [132, 91] width 210 height 39
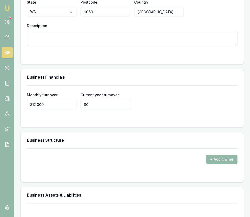
scroll to position [992, 0]
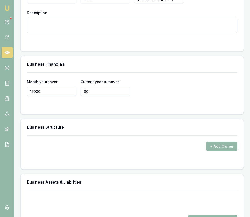
click at [61, 95] on input "12000" at bounding box center [52, 91] width 50 height 9
type input "$10,700"
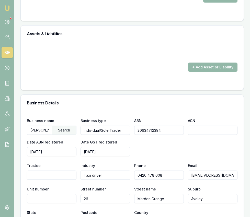
scroll to position [767, 0]
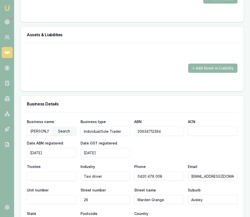
type input "$134,000"
click at [143, 91] on div "+ Add Asset or Liability" at bounding box center [132, 67] width 223 height 48
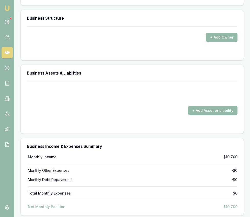
scroll to position [1099, 0]
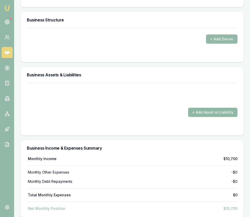
click at [191, 117] on button "+ Add Asset or Liability" at bounding box center [212, 112] width 49 height 9
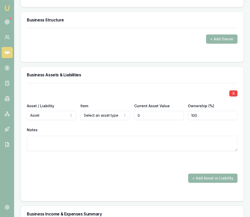
type input "$0"
click at [88, 125] on div "X Asset / Liability Asset Asset Liability Item Select an asset type Cash Commer…" at bounding box center [132, 124] width 210 height 82
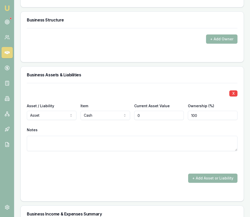
click at [141, 120] on input "0" at bounding box center [159, 115] width 50 height 9
click at [140, 120] on input "0" at bounding box center [159, 115] width 50 height 9
type input "$1,400"
click at [128, 83] on div "Business Assets & Liabilities" at bounding box center [132, 75] width 223 height 16
click at [200, 183] on button "+ Add Asset or Liability" at bounding box center [212, 178] width 49 height 9
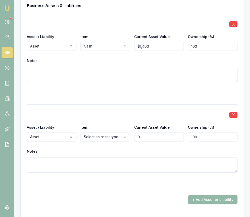
scroll to position [1174, 0]
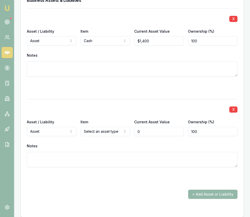
type input "$0"
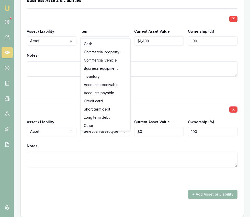
select select "COMMERCIAL_VEHICLE"
drag, startPoint x: 117, startPoint y: 59, endPoint x: 139, endPoint y: 102, distance: 48.2
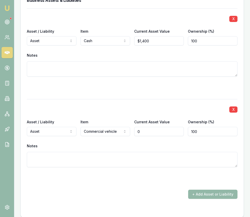
click at [150, 136] on input "0" at bounding box center [159, 131] width 50 height 9
type input "$4,500"
click at [179, 179] on div at bounding box center [132, 177] width 210 height 8
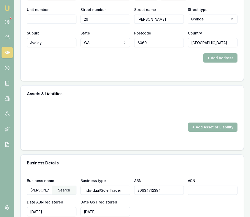
scroll to position [697, 0]
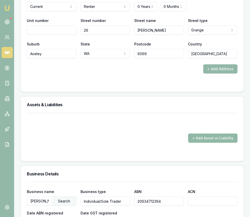
click at [209, 141] on button "+ Add Asset or Liability" at bounding box center [212, 138] width 49 height 9
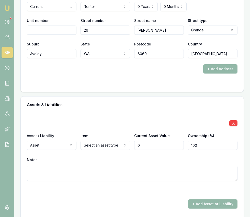
type input "$0"
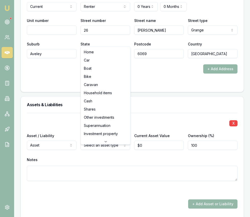
select select "HOUSEHOLD_ITEMS"
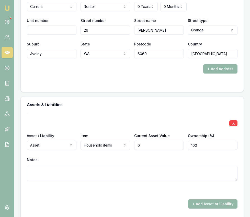
click at [151, 150] on input "0" at bounding box center [159, 145] width 50 height 9
type input "$45,000"
click at [182, 201] on div "X Asset / Liability Asset Asset Liability Item Household items Home Car Boat Bi…" at bounding box center [132, 161] width 210 height 96
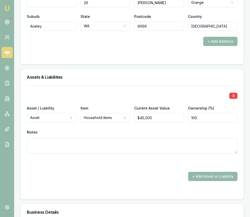
scroll to position [743, 0]
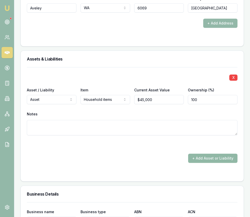
click at [206, 163] on button "+ Add Asset or Liability" at bounding box center [212, 158] width 49 height 9
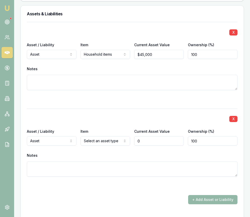
scroll to position [791, 0]
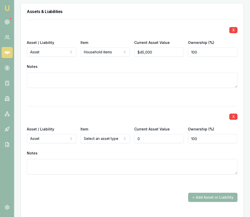
type input "$0"
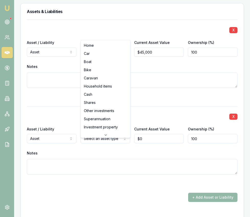
select select "SUPERANNUATION"
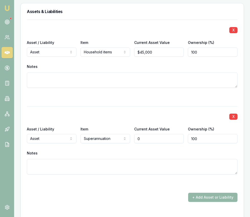
click at [146, 143] on input "0" at bounding box center [159, 138] width 50 height 9
type input "$35,000"
click at [176, 108] on div "X Asset / Liability Asset Asset Liability Item Household items Home Car Boat Bi…" at bounding box center [132, 111] width 210 height 182
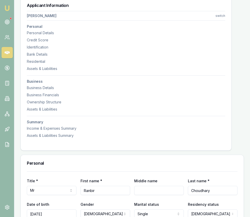
scroll to position [0, 0]
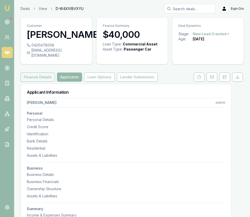
click at [40, 82] on button "Finance Details" at bounding box center [37, 77] width 34 height 9
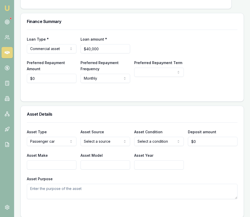
scroll to position [143, 0]
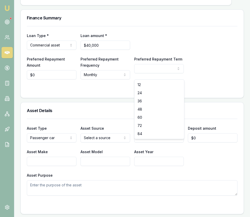
select select "60"
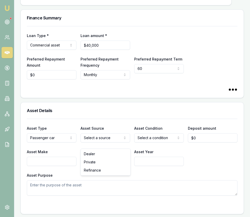
select select "PRIVATE"
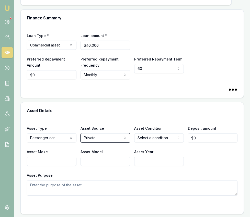
select select
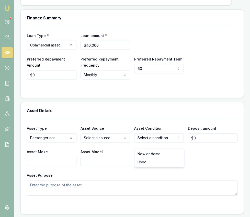
select select "USED"
click at [67, 166] on input "Asset Make" at bounding box center [52, 161] width 50 height 9
type input "Toyota"
type input "Hiace"
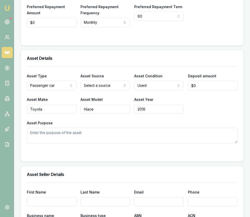
type input "2016"
click at [82, 137] on textarea "Asset Purpose" at bounding box center [132, 135] width 210 height 15
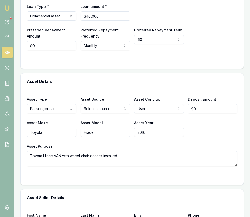
scroll to position [0, 0]
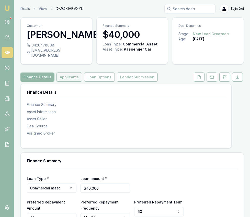
type textarea "Toyota Hiace VAN with wheel chair access installed"
click at [62, 82] on button "Applicants" at bounding box center [69, 77] width 26 height 9
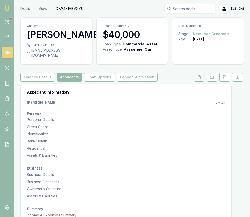
click at [201, 79] on icon at bounding box center [199, 77] width 4 height 4
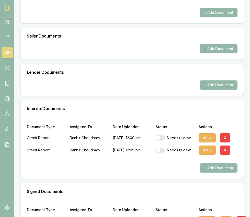
scroll to position [262, 0]
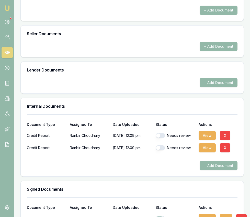
click at [165, 138] on div "Needs review" at bounding box center [174, 135] width 39 height 5
drag, startPoint x: 163, startPoint y: 141, endPoint x: 162, endPoint y: 151, distance: 9.7
click at [163, 138] on button "button" at bounding box center [159, 135] width 9 height 5
checkbox input "true"
click at [162, 150] on button "button" at bounding box center [159, 147] width 9 height 5
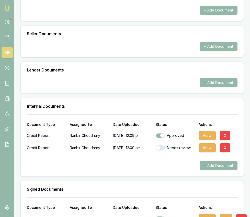
checkbox input "true"
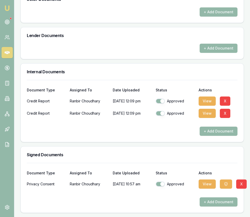
scroll to position [301, 0]
click at [205, 186] on button "View" at bounding box center [206, 183] width 17 height 9
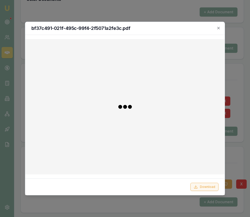
click at [205, 186] on button "Download" at bounding box center [204, 187] width 28 height 8
click at [233, 168] on div at bounding box center [125, 108] width 250 height 217
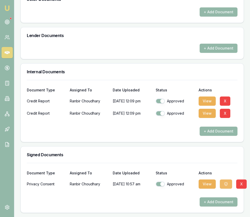
click at [226, 185] on icon "button" at bounding box center [226, 184] width 4 height 4
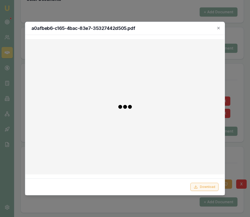
click at [204, 186] on button "Download" at bounding box center [204, 187] width 28 height 8
click at [218, 27] on icon "button" at bounding box center [218, 28] width 4 height 4
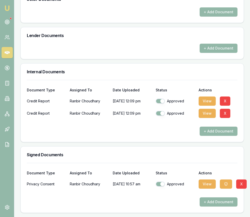
scroll to position [0, 0]
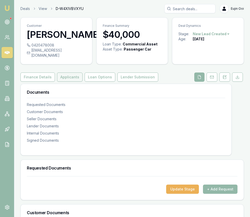
click at [58, 82] on button "Applicants" at bounding box center [70, 77] width 26 height 9
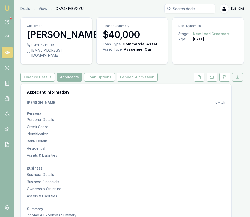
click at [237, 79] on icon at bounding box center [237, 77] width 4 height 4
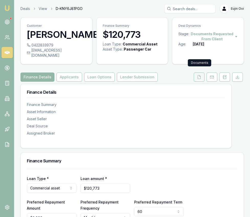
click at [200, 75] on icon at bounding box center [199, 76] width 3 height 3
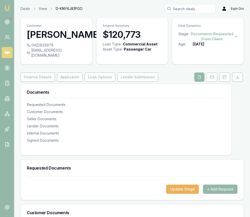
click at [236, 75] on icon at bounding box center [237, 77] width 4 height 4
